Goal: Task Accomplishment & Management: Manage account settings

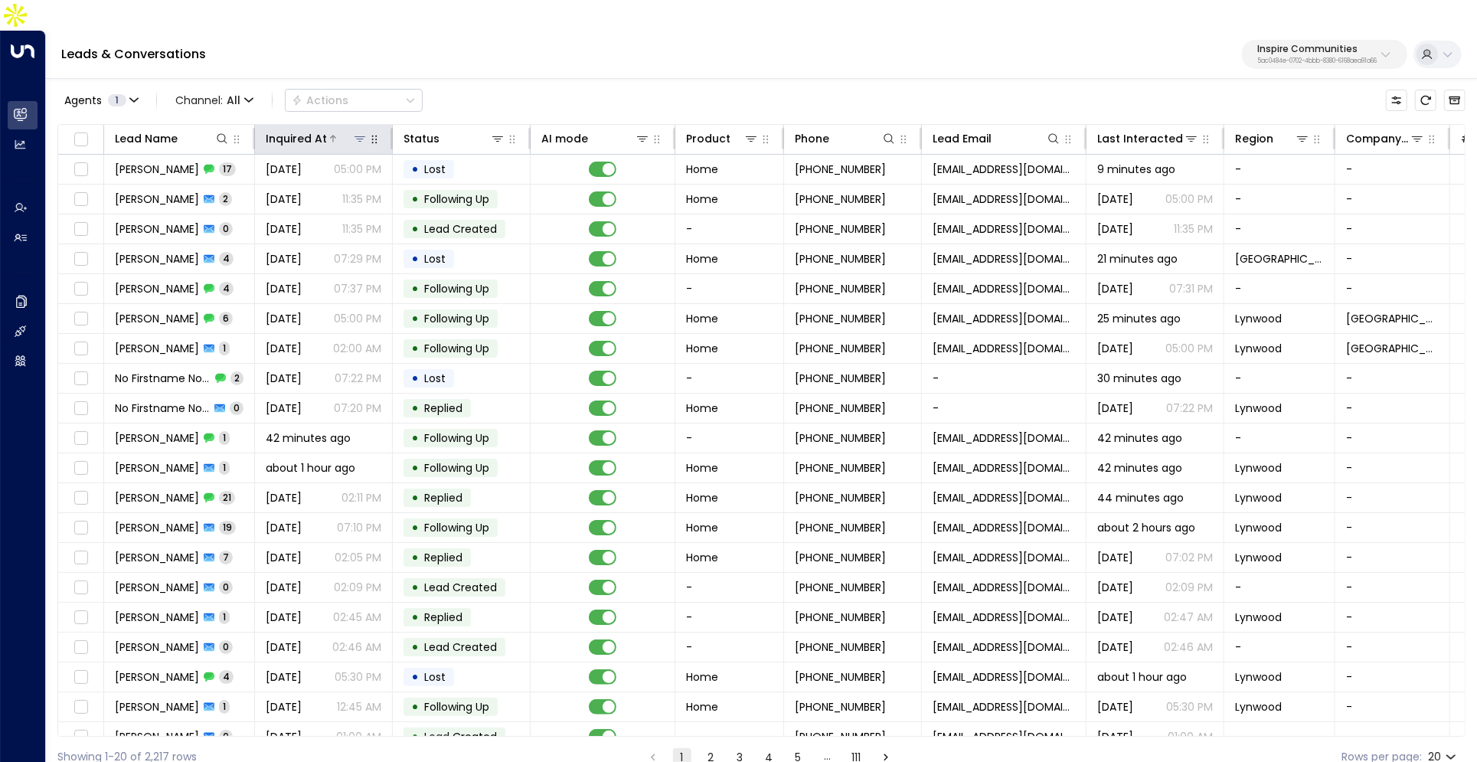
click at [324, 129] on div "Inquired At" at bounding box center [296, 138] width 61 height 18
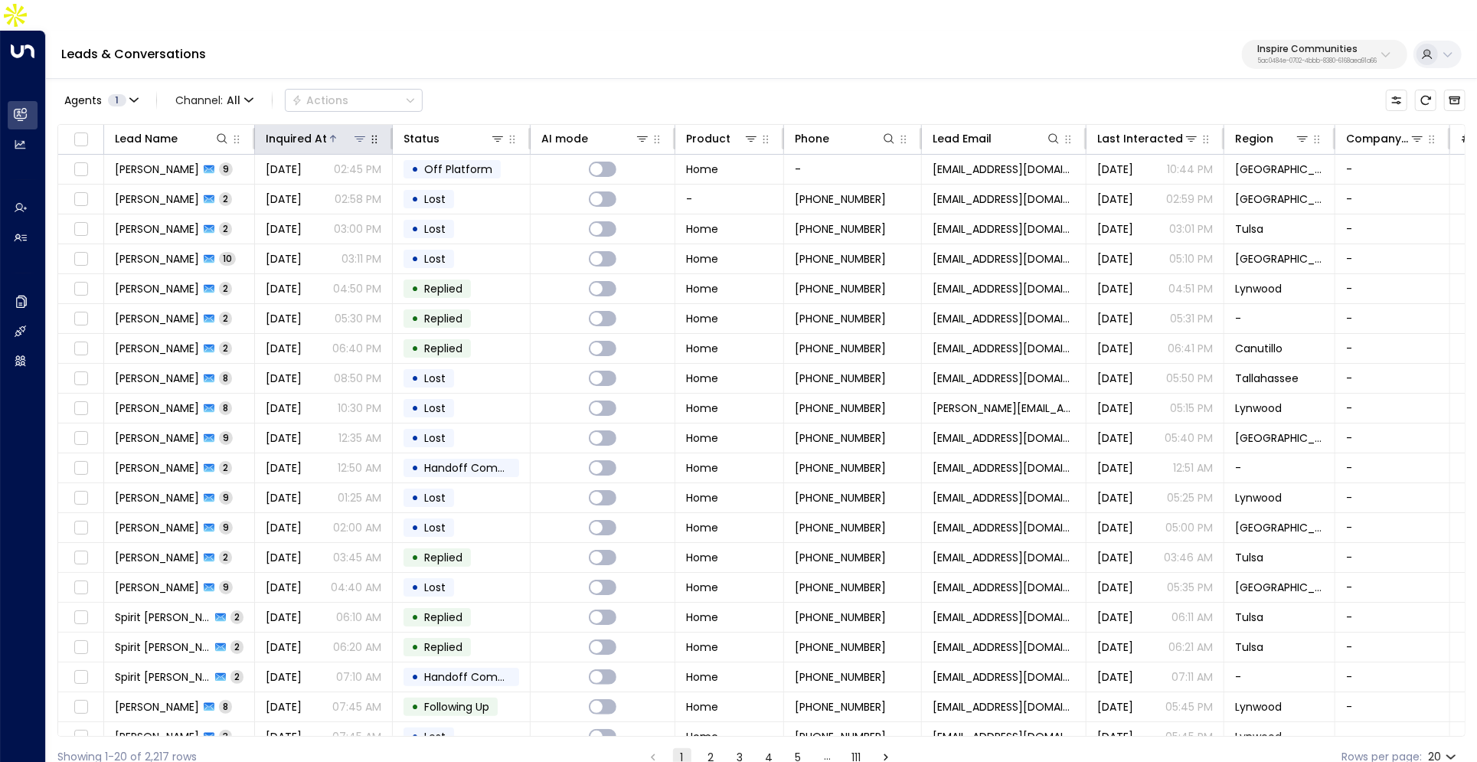
click at [324, 129] on div "Inquired At" at bounding box center [296, 138] width 61 height 18
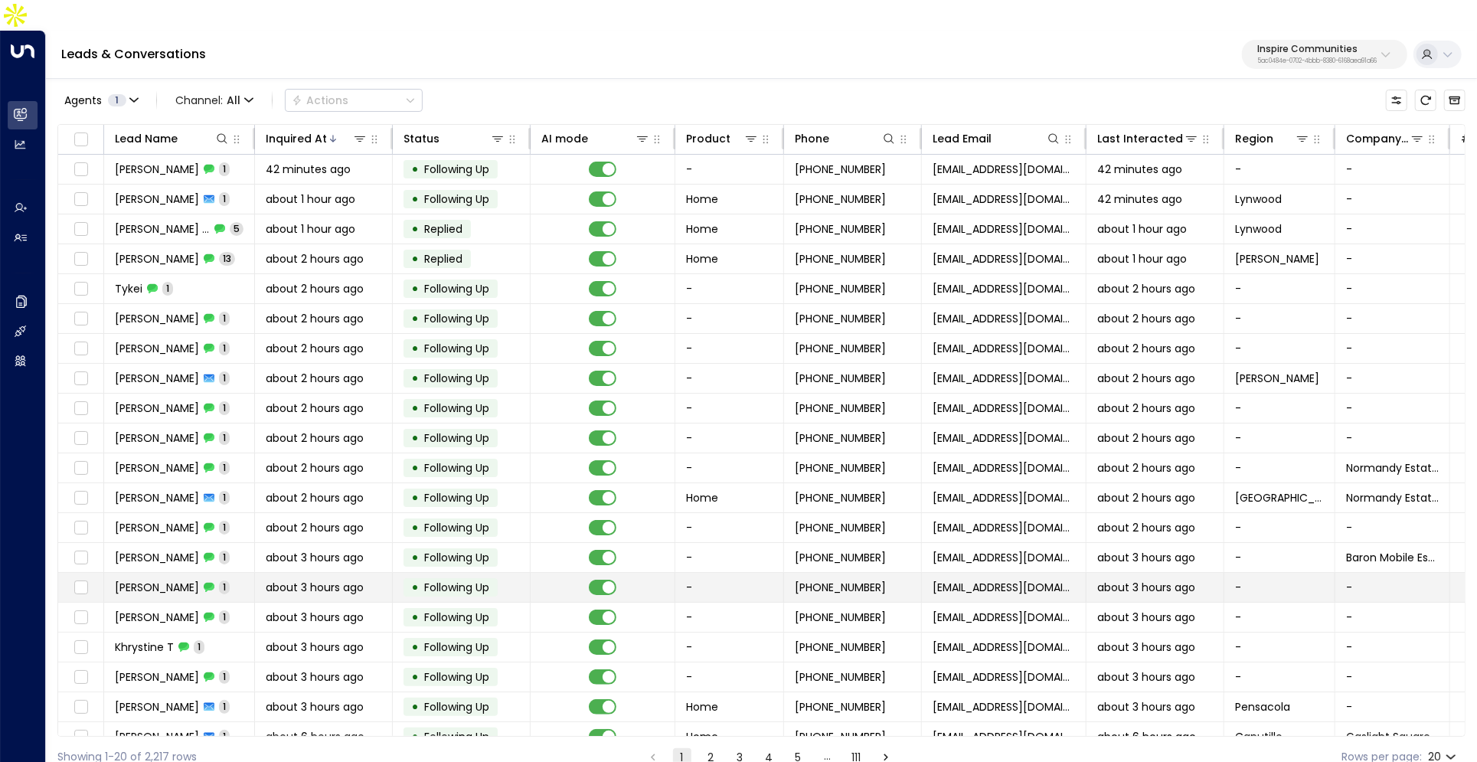
scroll to position [15, 0]
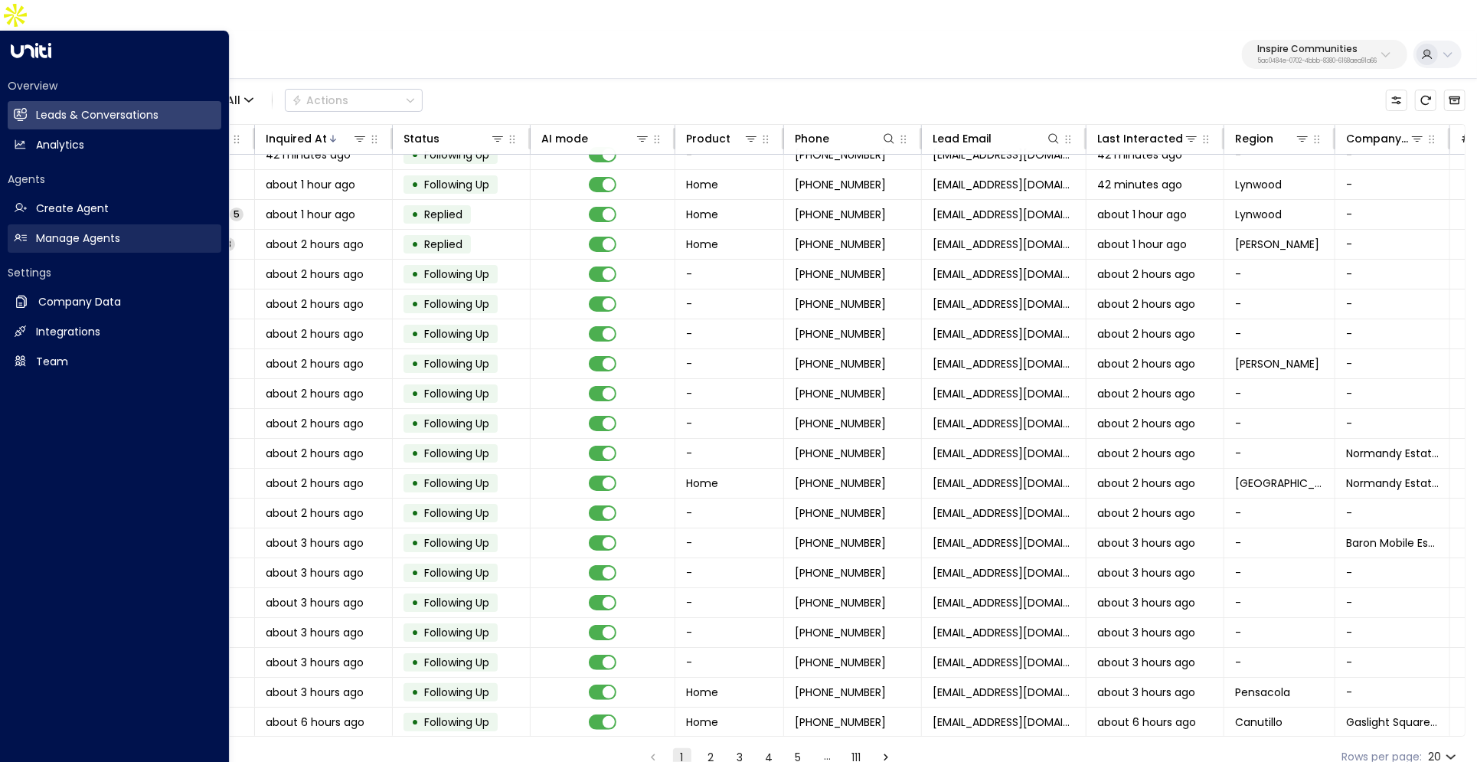
click at [40, 224] on link "Manage Agents Manage Agents" at bounding box center [115, 238] width 214 height 28
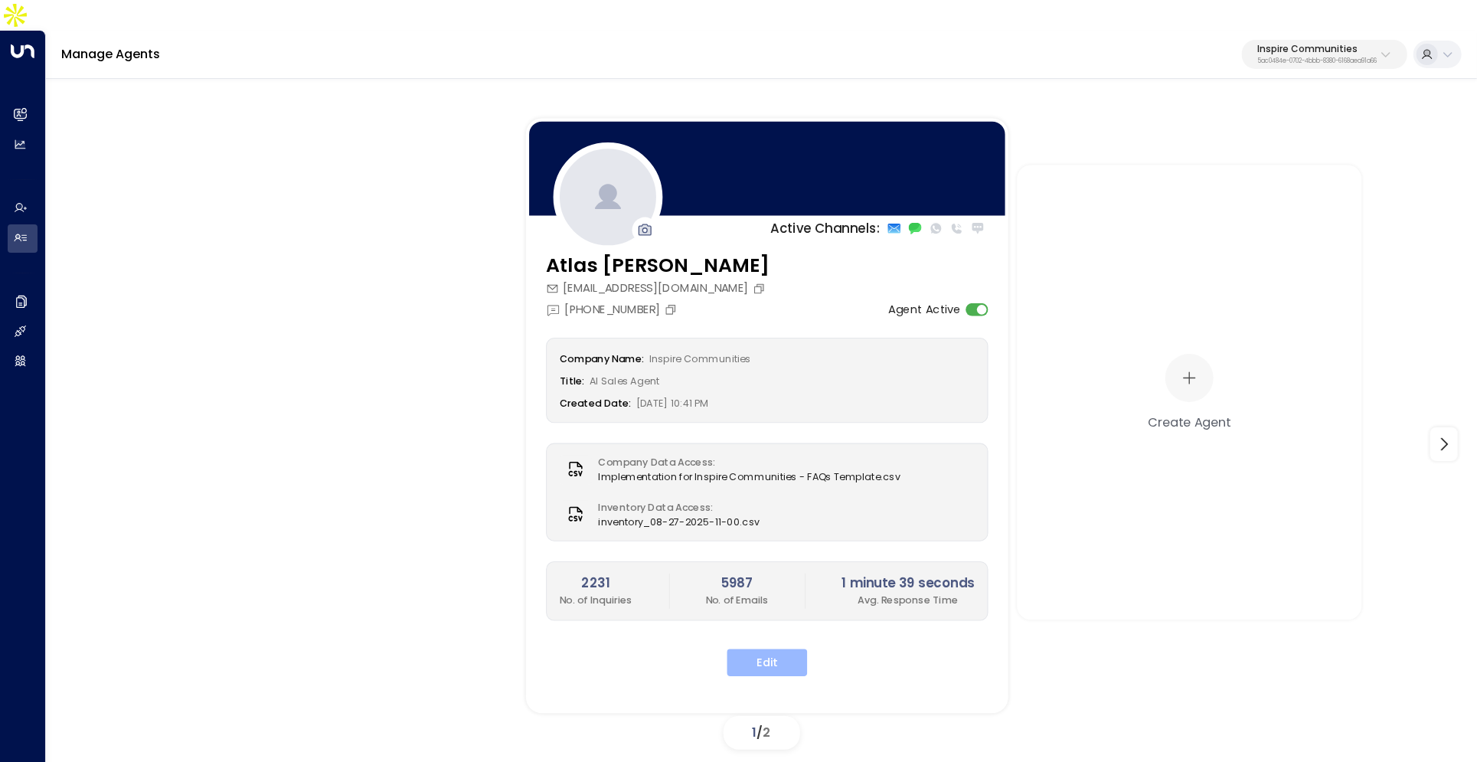
click at [784, 649] on button "Edit" at bounding box center [767, 663] width 80 height 28
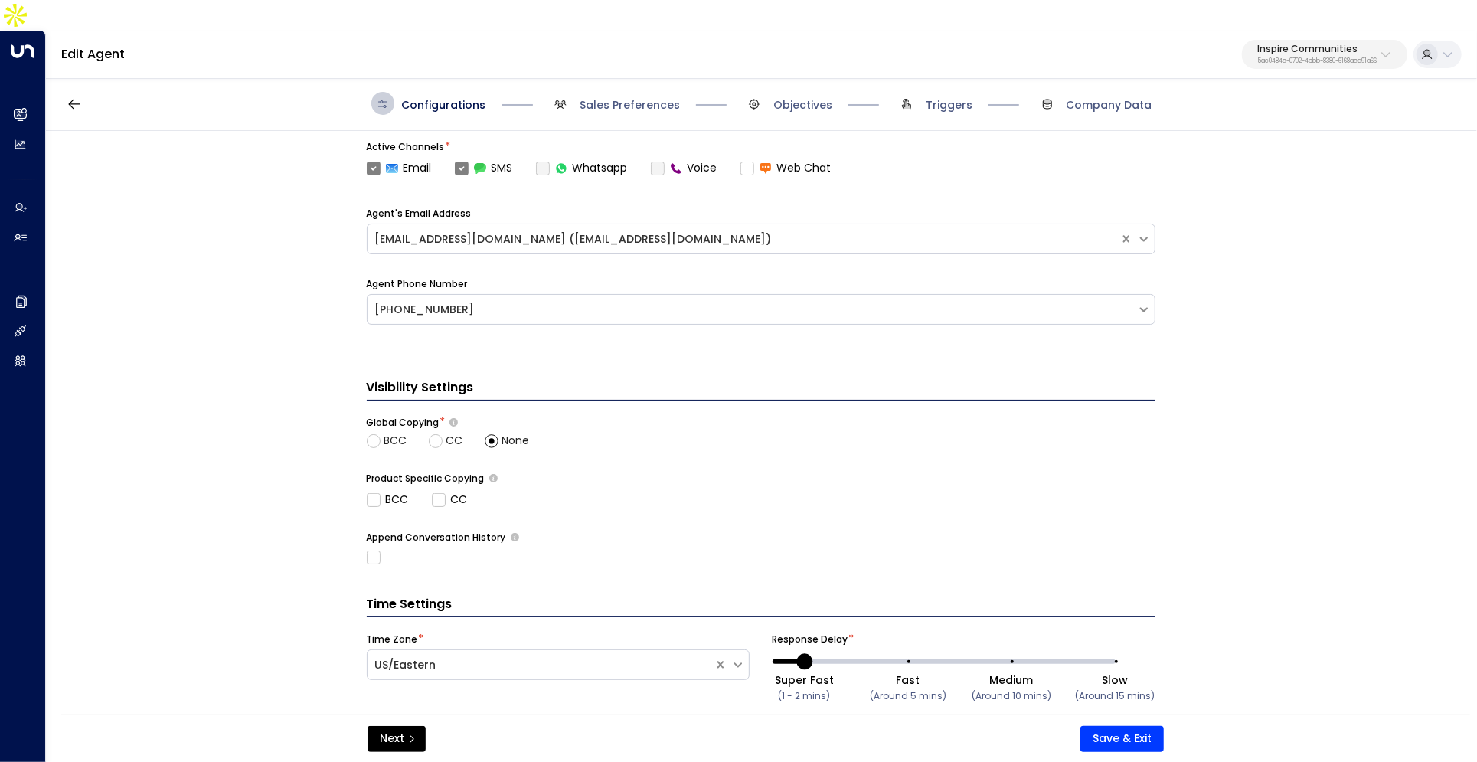
click at [609, 92] on span "Sales Preferences" at bounding box center [614, 103] width 131 height 23
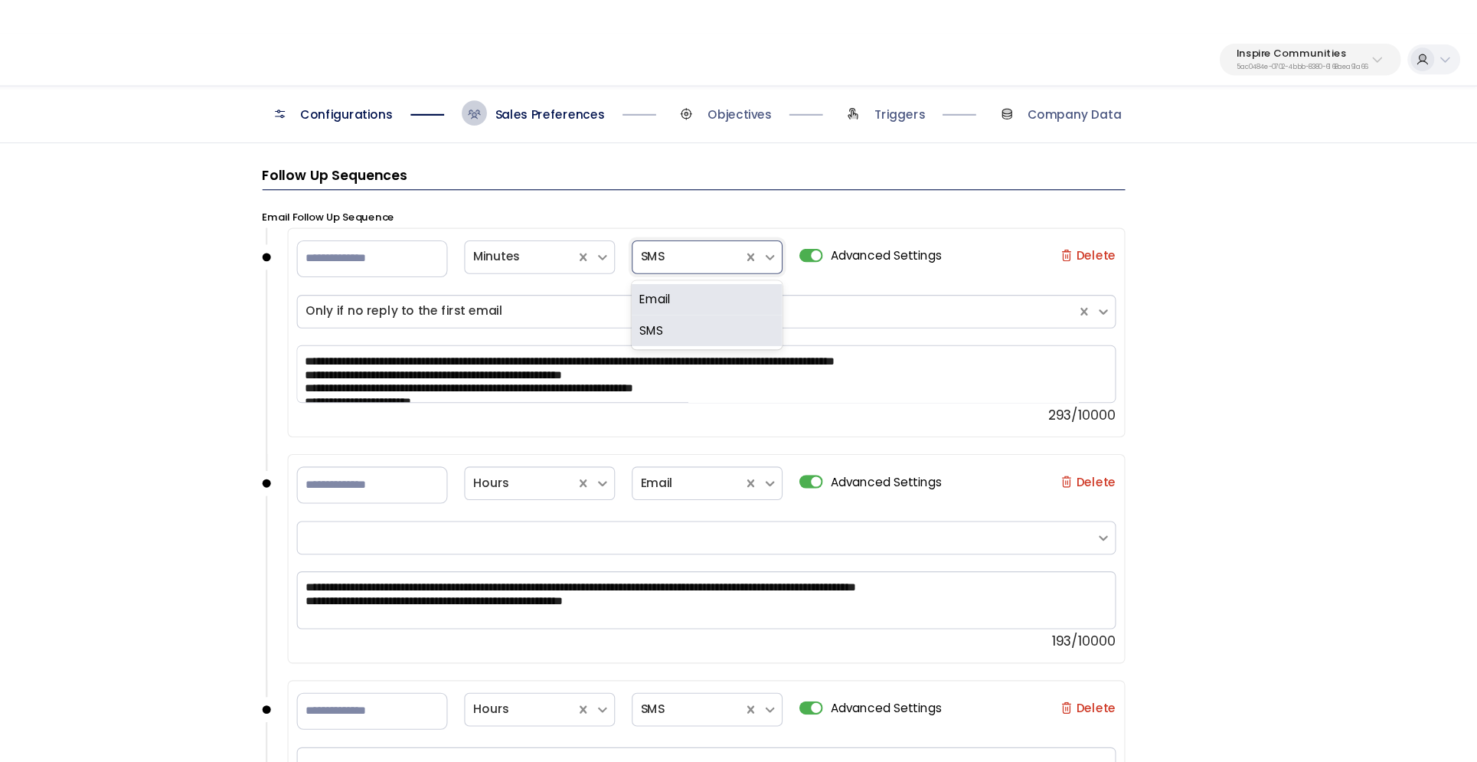
click at [727, 225] on div at bounding box center [756, 234] width 86 height 19
click at [1226, 277] on div "**********" at bounding box center [760, 443] width 1429 height 624
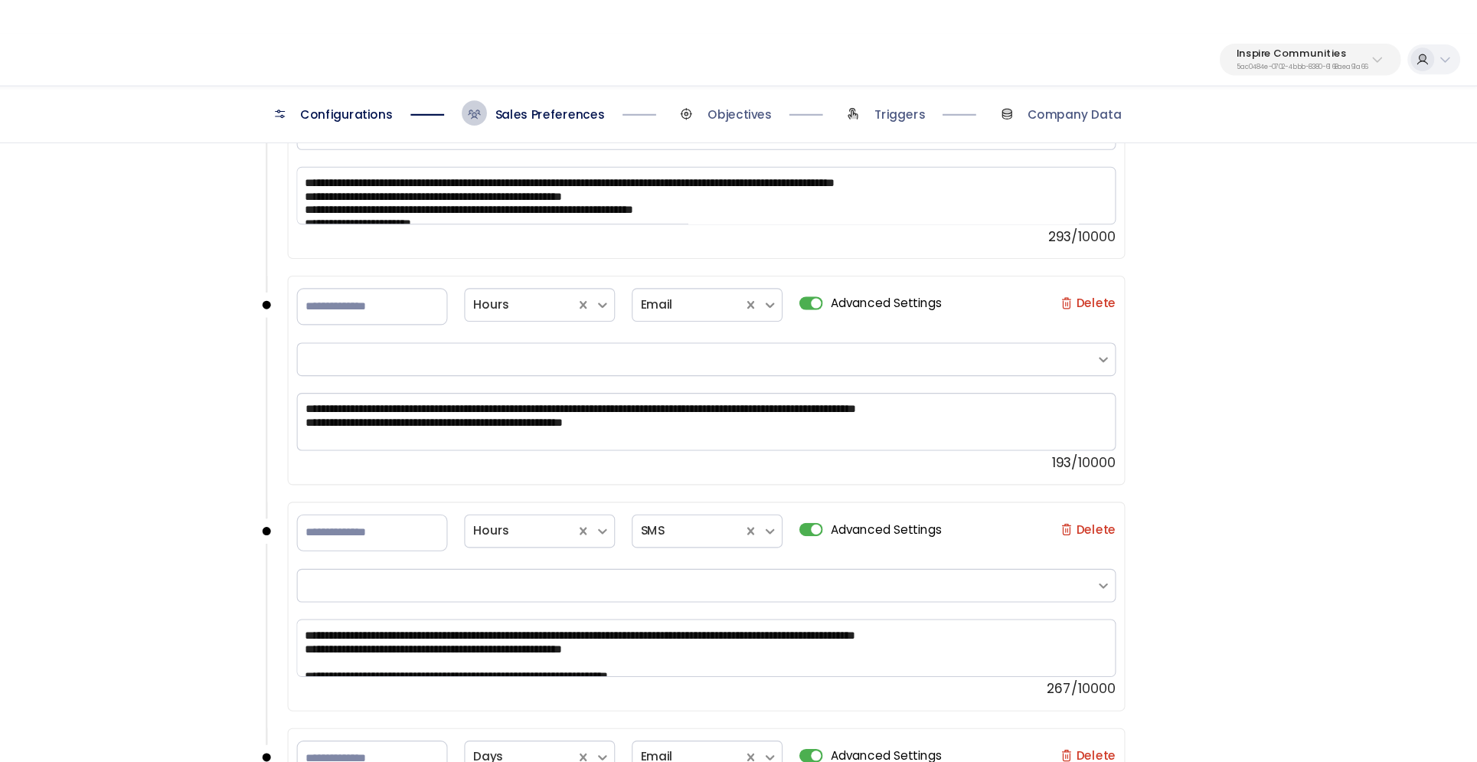
scroll to position [1250, 0]
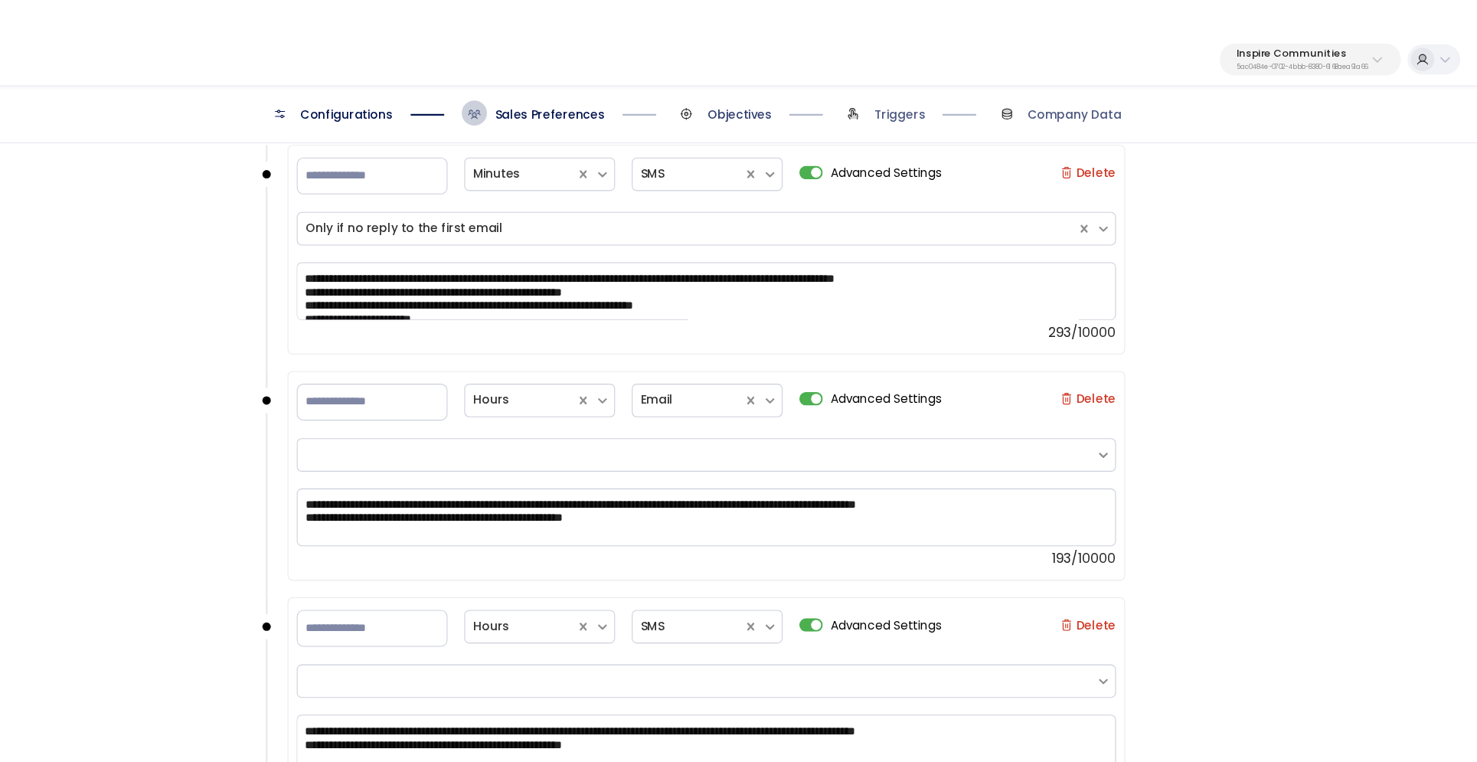
click at [795, 97] on span "Objectives" at bounding box center [802, 104] width 59 height 15
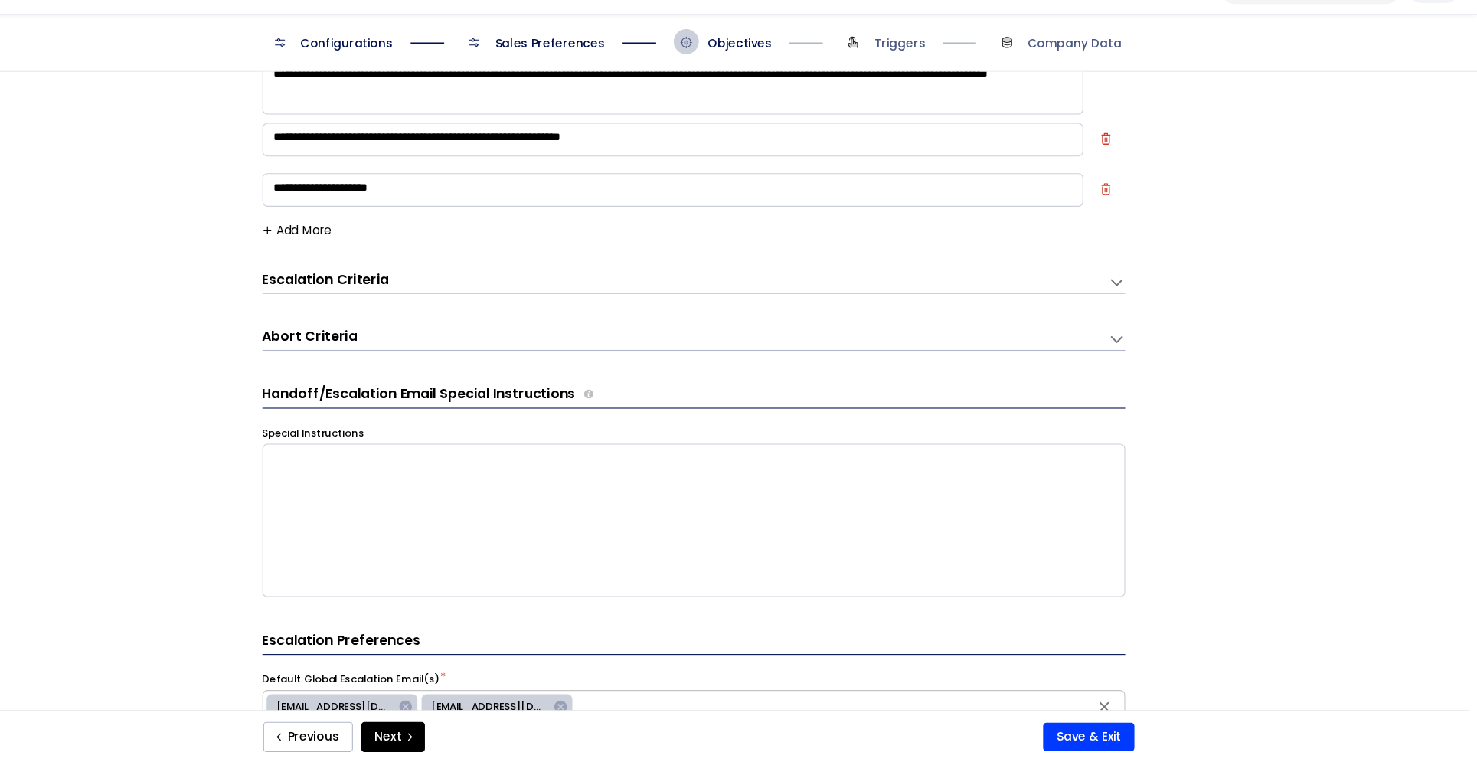
scroll to position [67, 0]
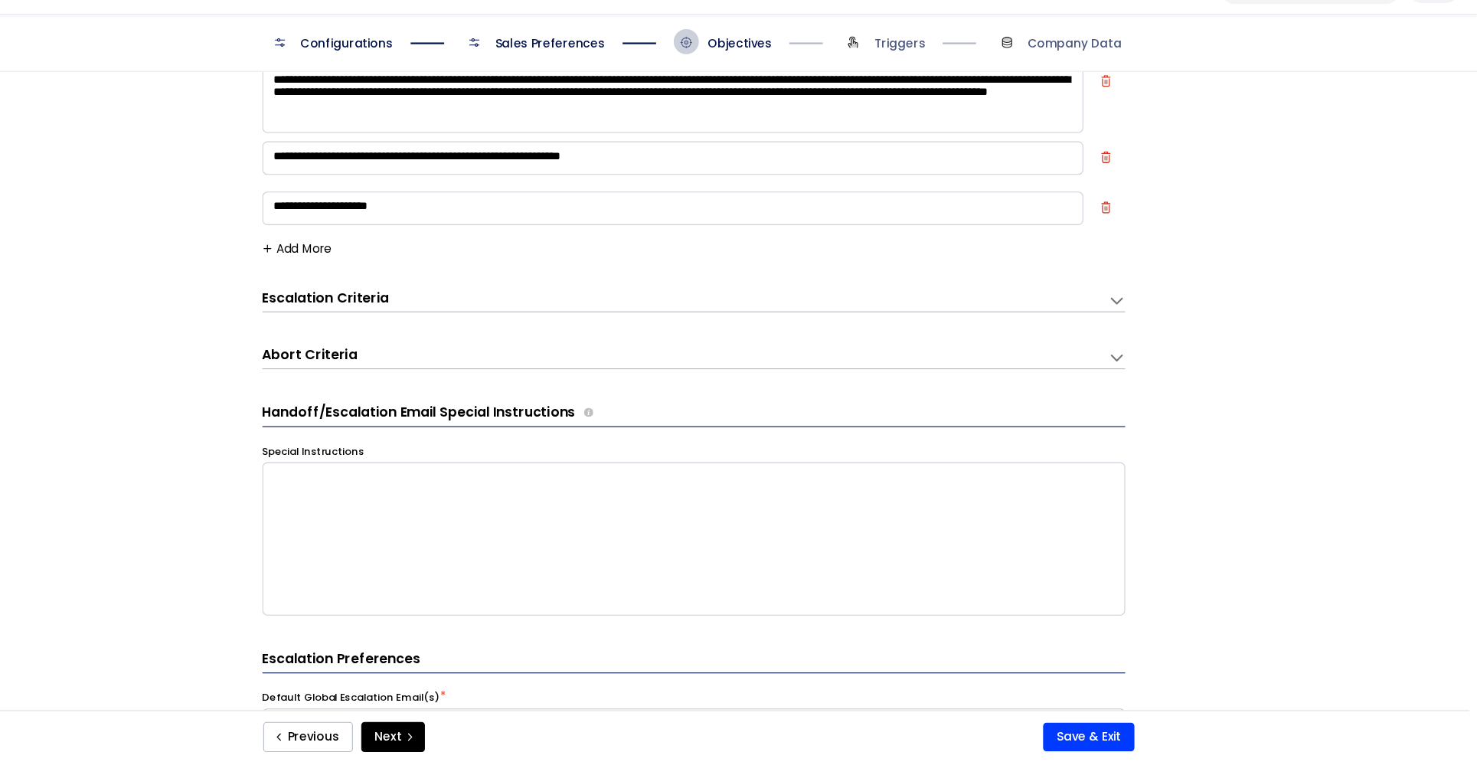
click at [737, 329] on div "Escalation Criteria Reset" at bounding box center [753, 339] width 773 height 21
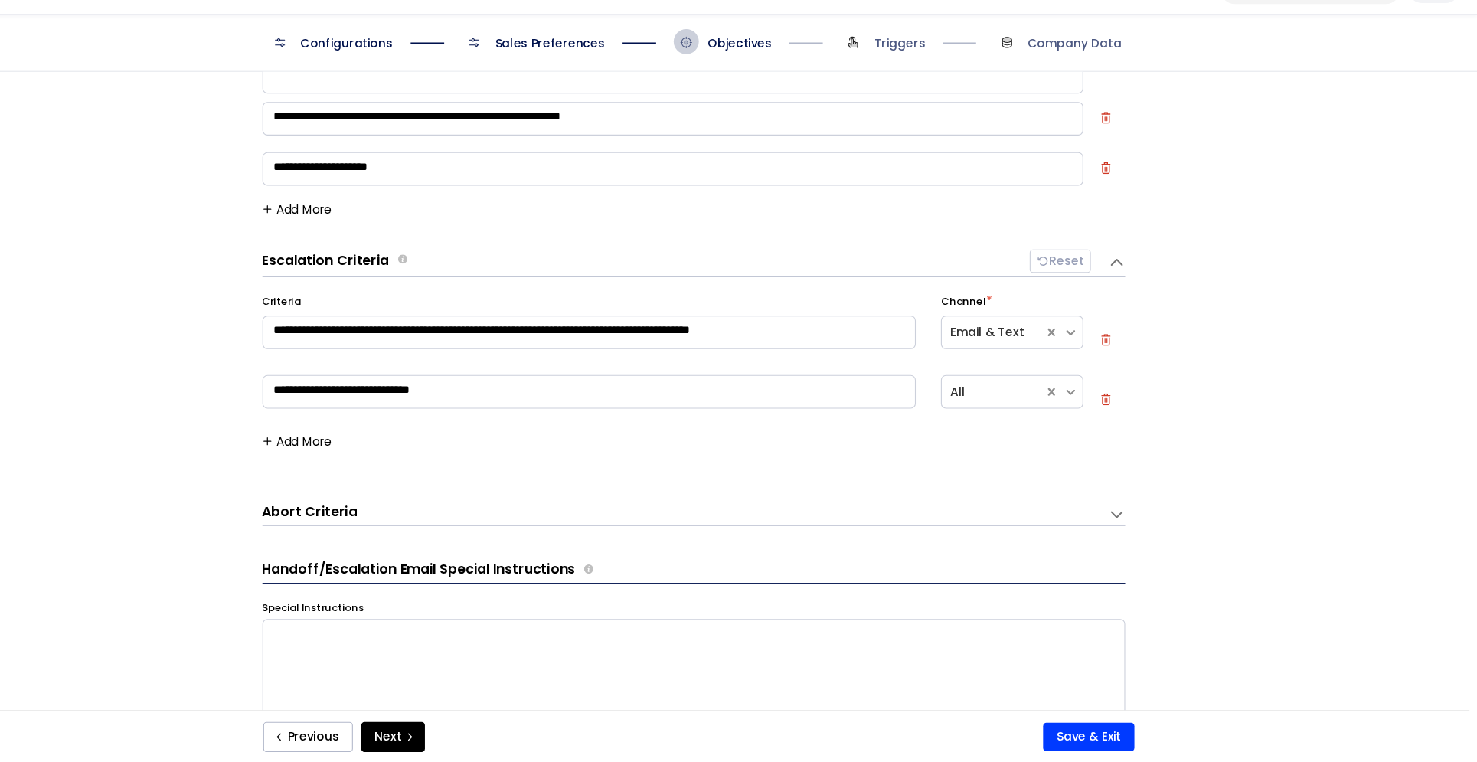
scroll to position [104, 0]
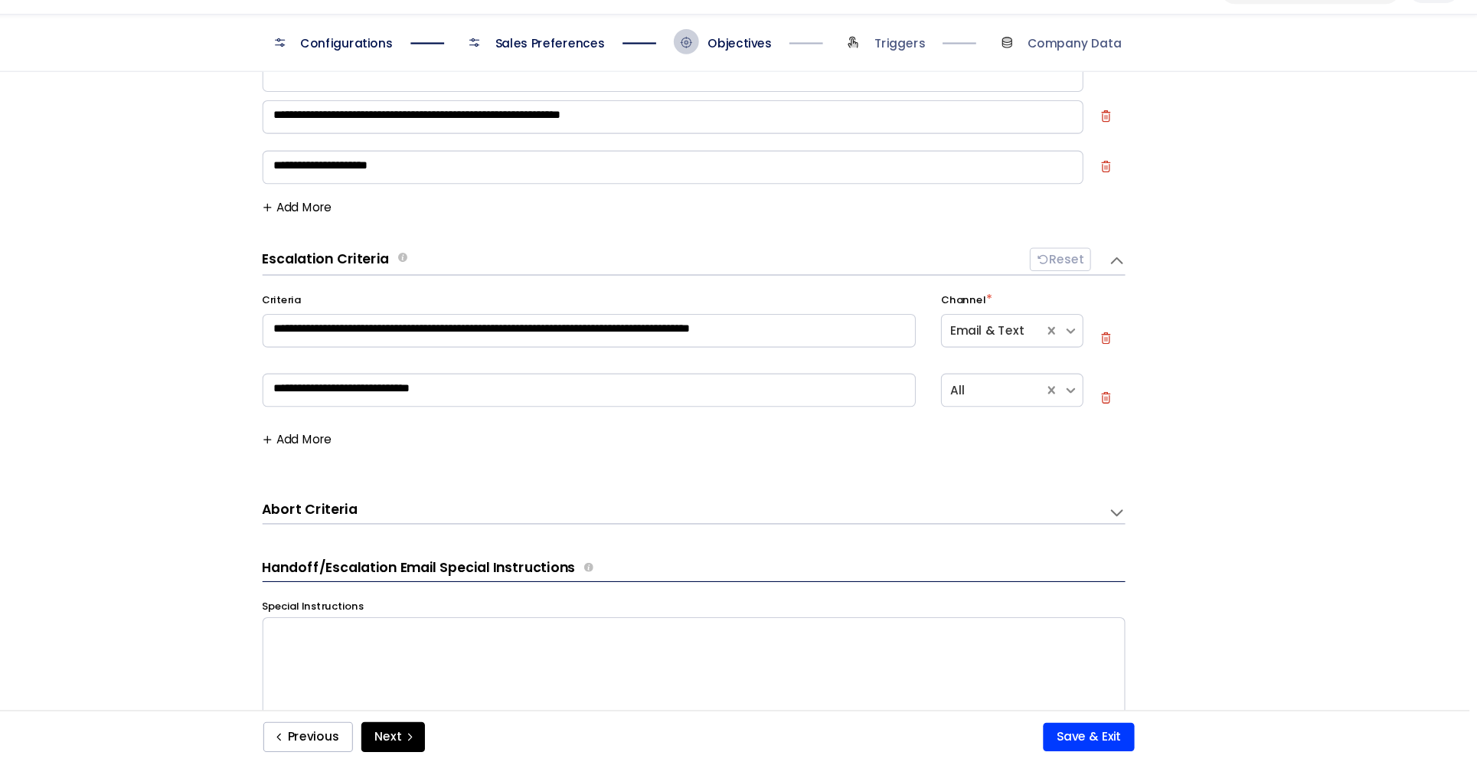
click at [766, 292] on div "Escalation Criteria Reset" at bounding box center [761, 304] width 789 height 25
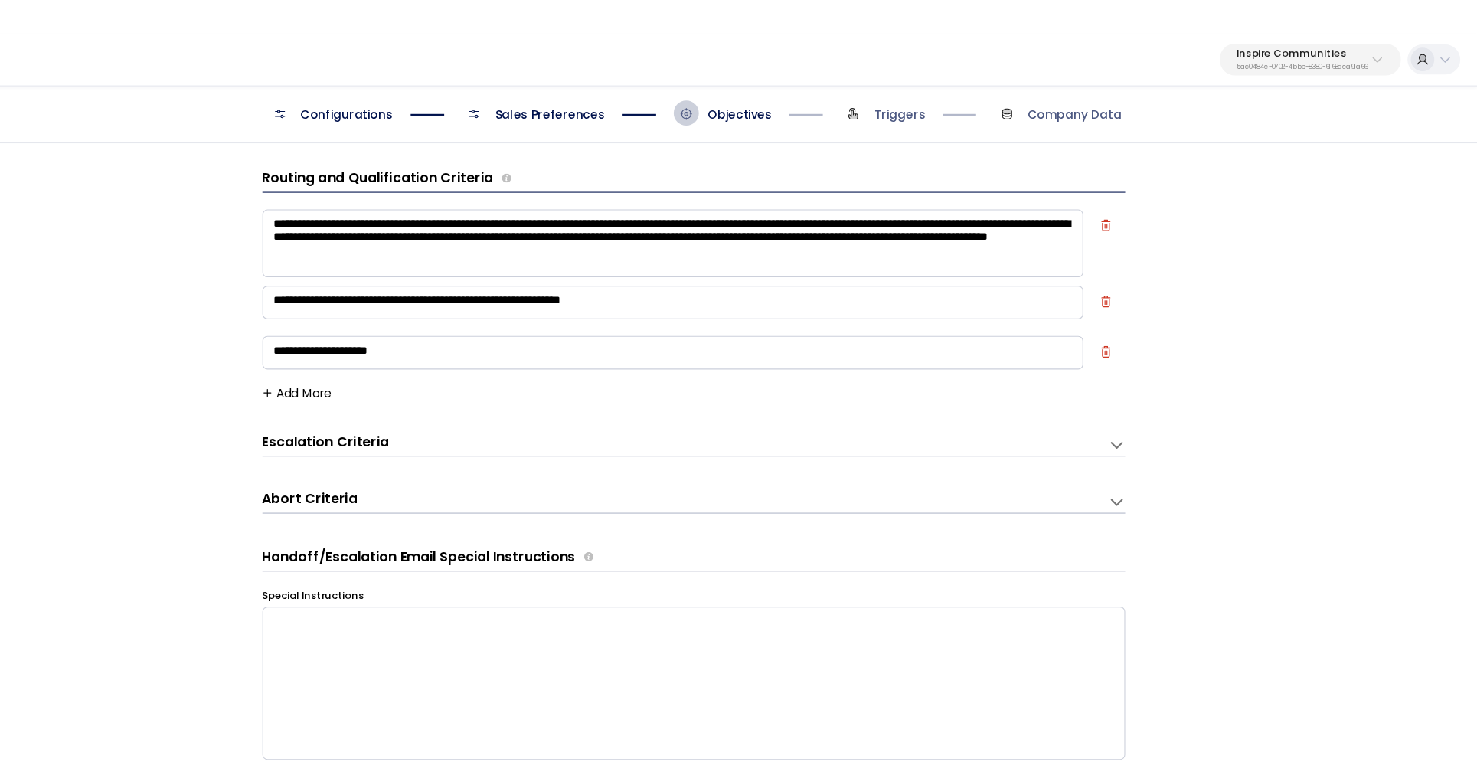
scroll to position [14, 0]
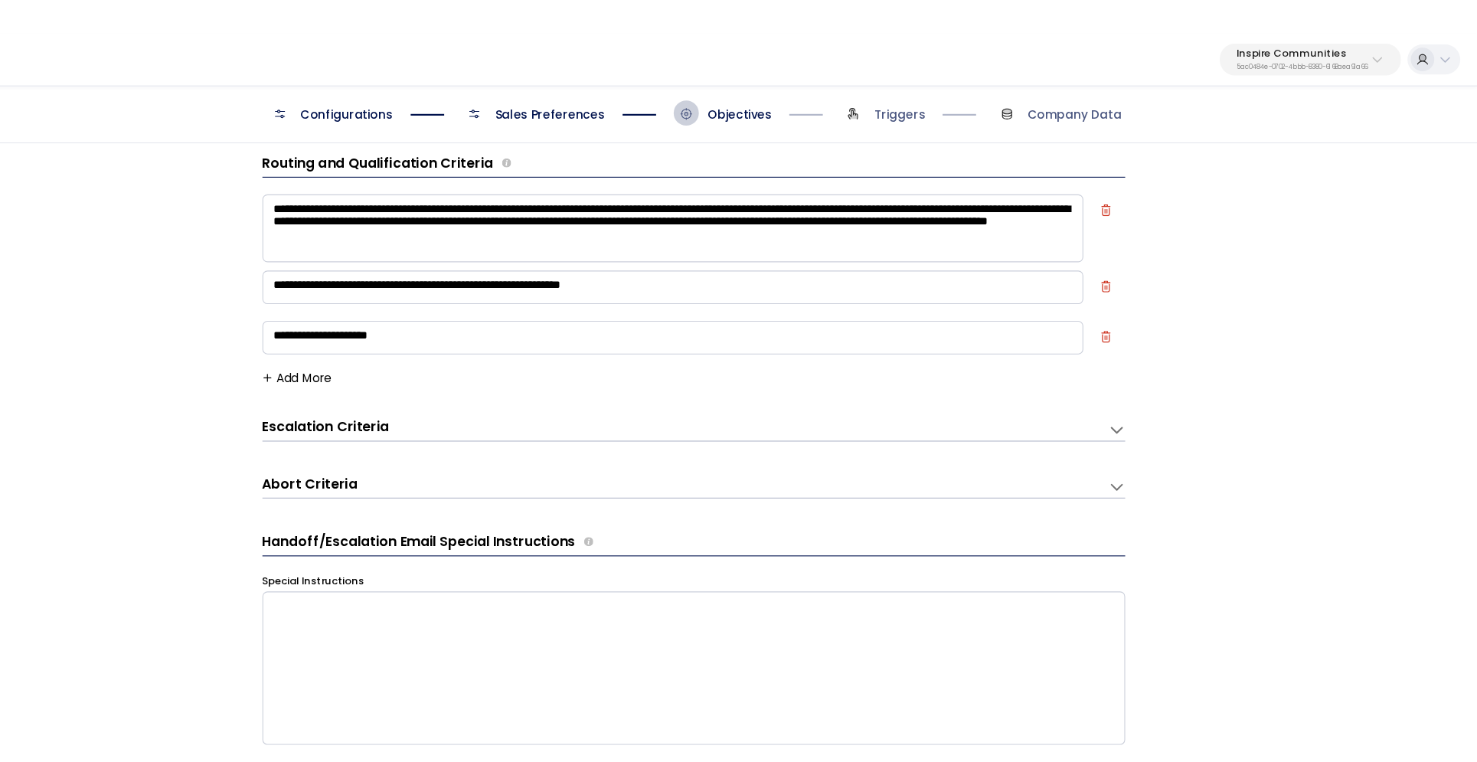
click at [457, 97] on span "Configurations" at bounding box center [444, 104] width 84 height 15
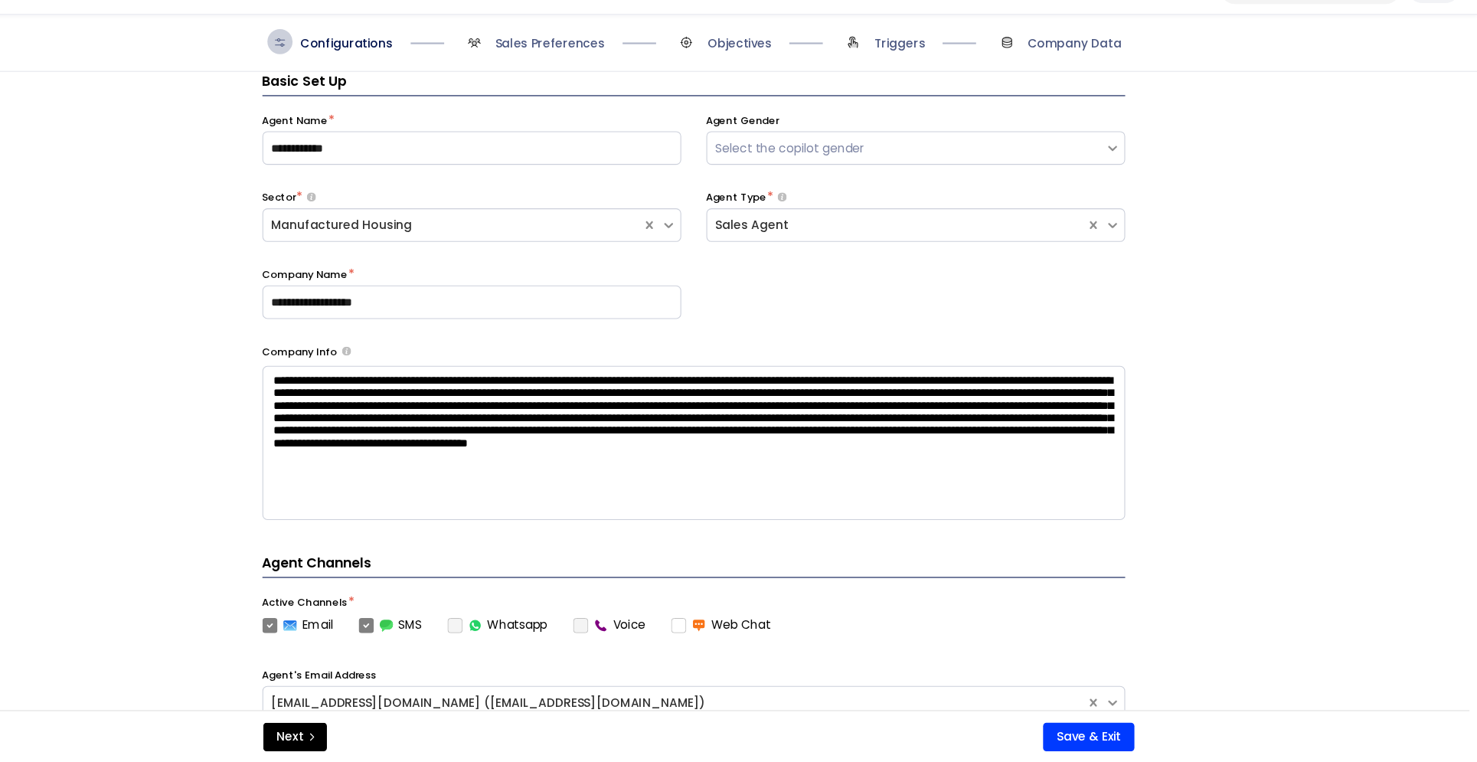
scroll to position [0, 0]
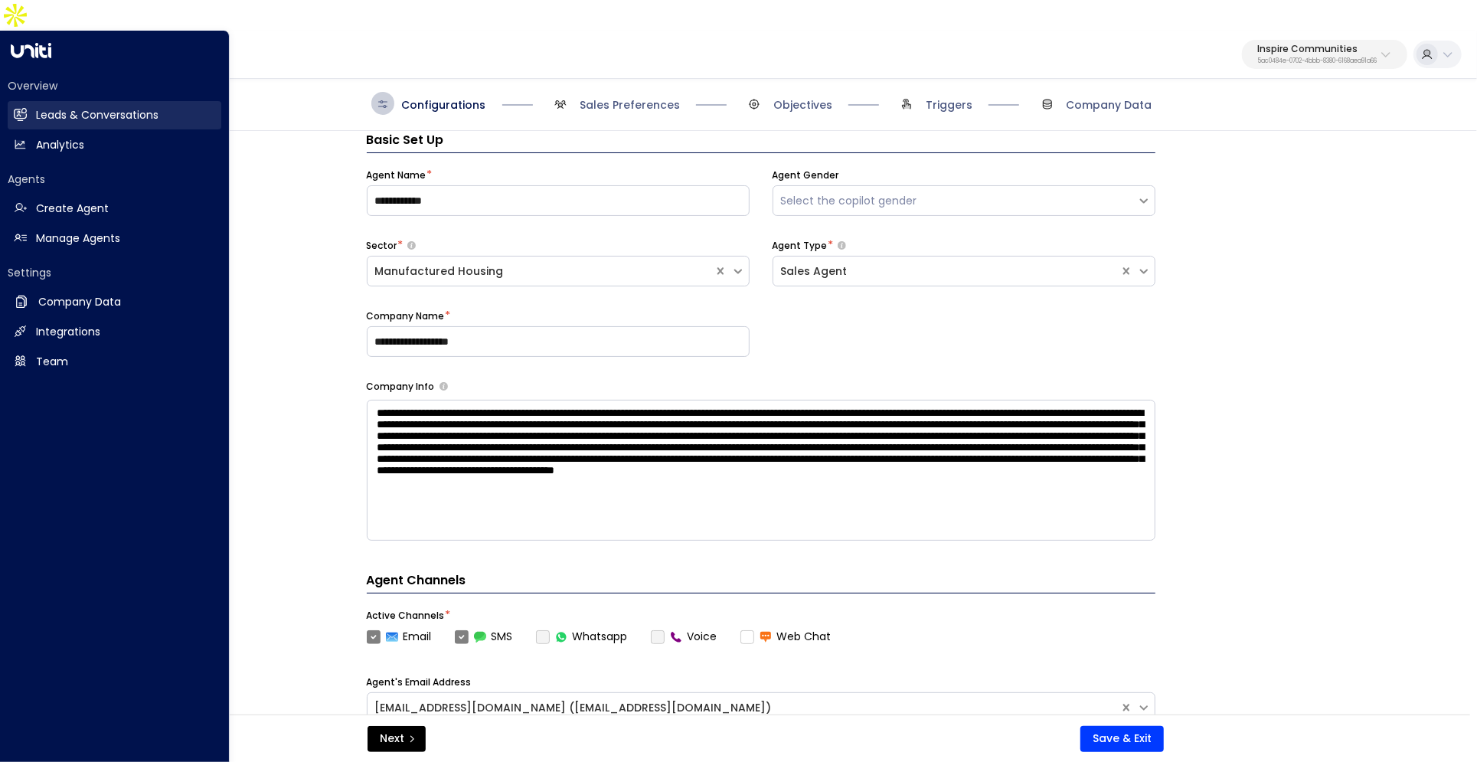
click at [101, 107] on h2 "Leads & Conversations" at bounding box center [97, 115] width 123 height 16
